Goal: Task Accomplishment & Management: Manage account settings

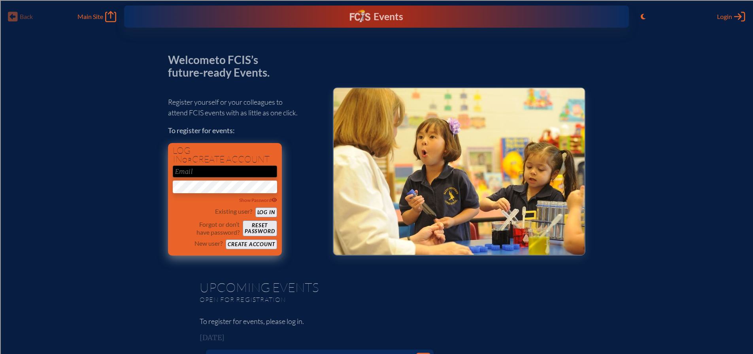
type input "[EMAIL_ADDRESS][DOMAIN_NAME]"
click at [269, 212] on button "Log in" at bounding box center [266, 213] width 22 height 10
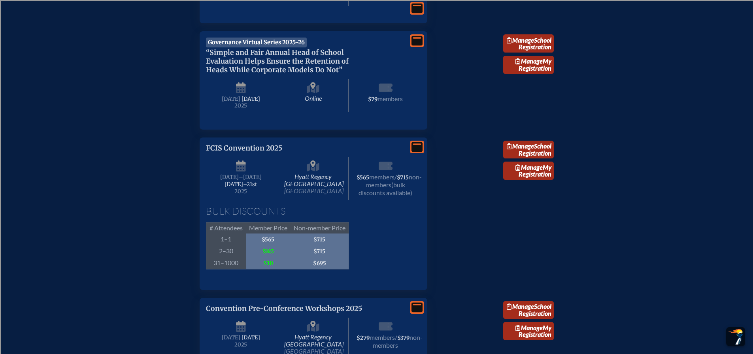
scroll to position [1384, 0]
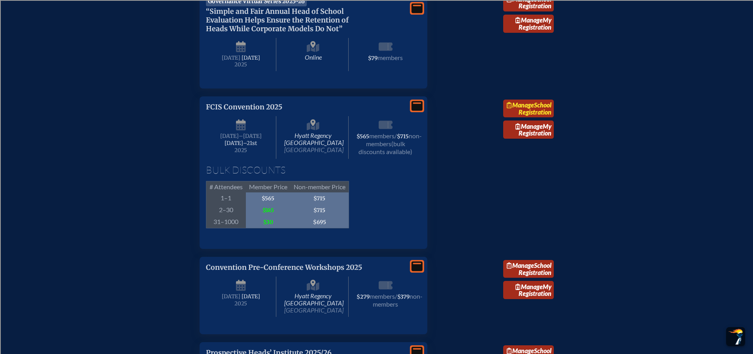
click at [534, 109] on span "Manage" at bounding box center [520, 105] width 27 height 8
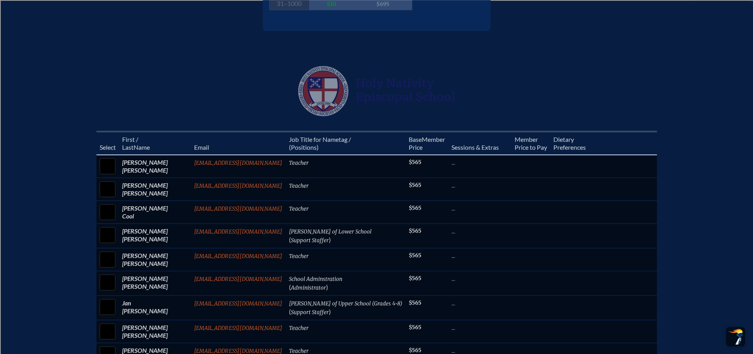
scroll to position [237, 0]
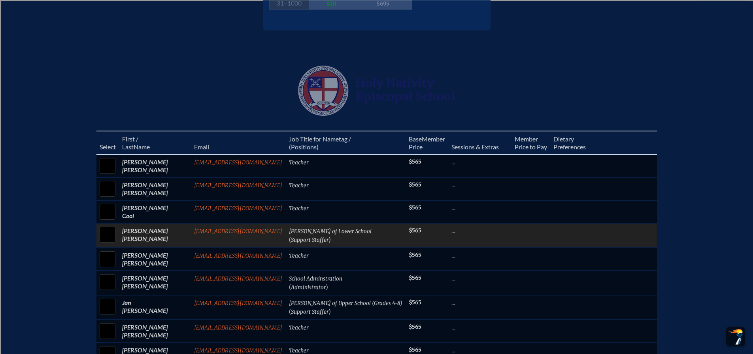
click at [117, 242] on input "checkbox" at bounding box center [108, 235] width 20 height 20
checkbox input "true"
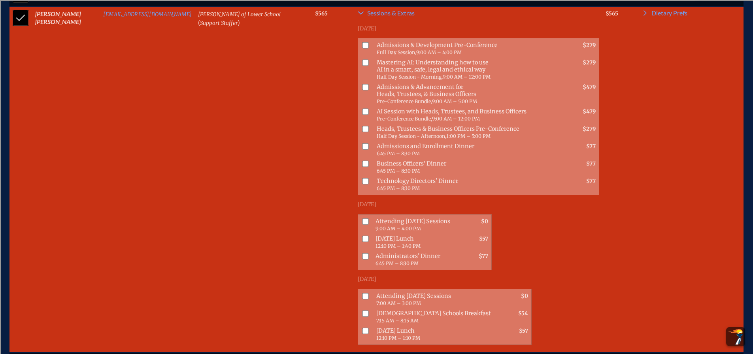
scroll to position [474, 0]
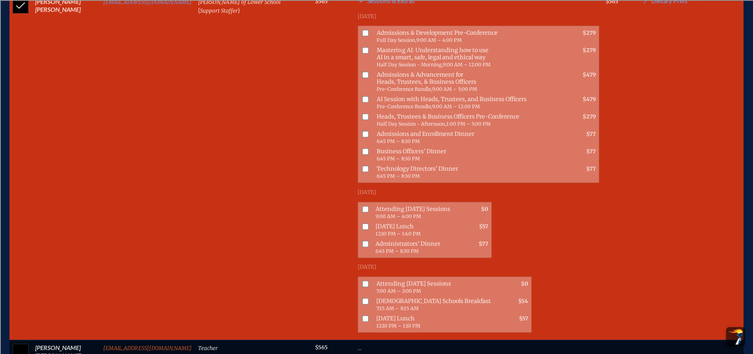
click at [362, 209] on input "checkbox" at bounding box center [365, 209] width 6 height 6
checkbox input "true"
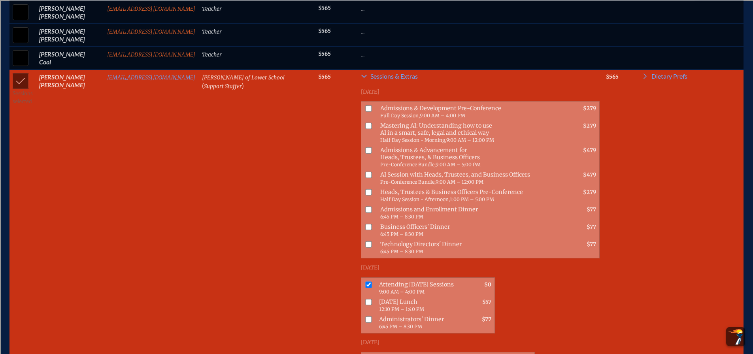
scroll to position [395, 0]
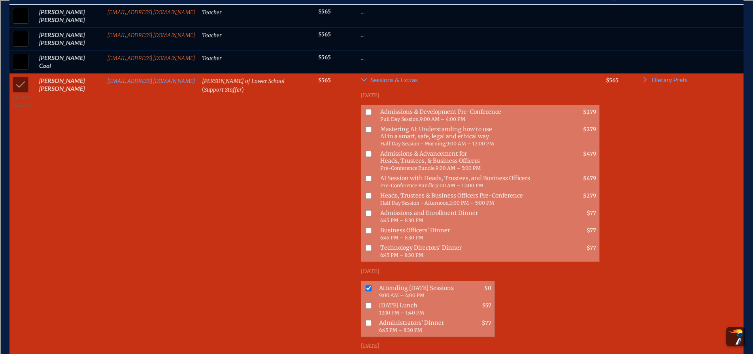
click at [366, 115] on input "checkbox" at bounding box center [369, 112] width 6 height 6
checkbox input "true"
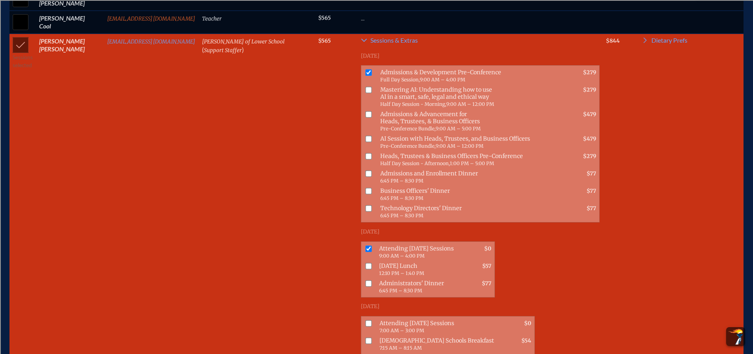
click at [366, 267] on input "checkbox" at bounding box center [369, 266] width 6 height 6
checkbox input "true"
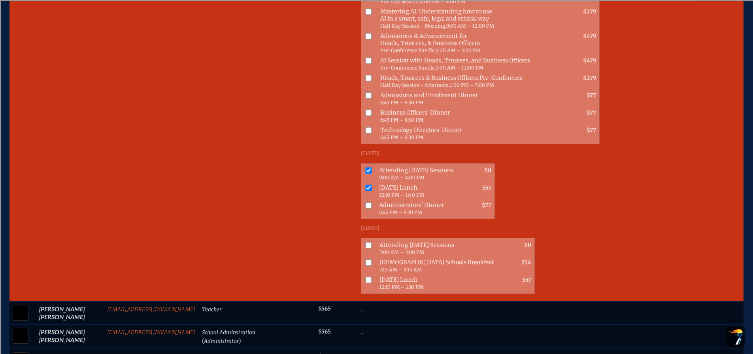
scroll to position [514, 0]
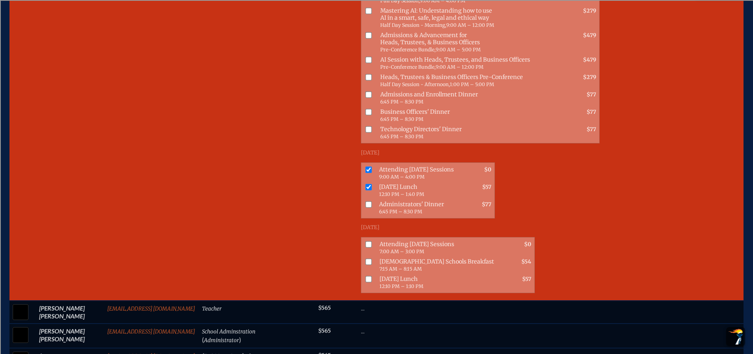
click at [366, 244] on input "checkbox" at bounding box center [369, 244] width 6 height 6
checkbox input "true"
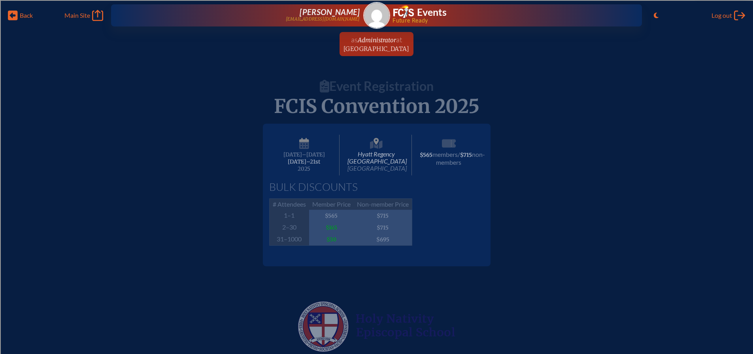
scroll to position [0, 0]
